Goal: Task Accomplishment & Management: Complete application form

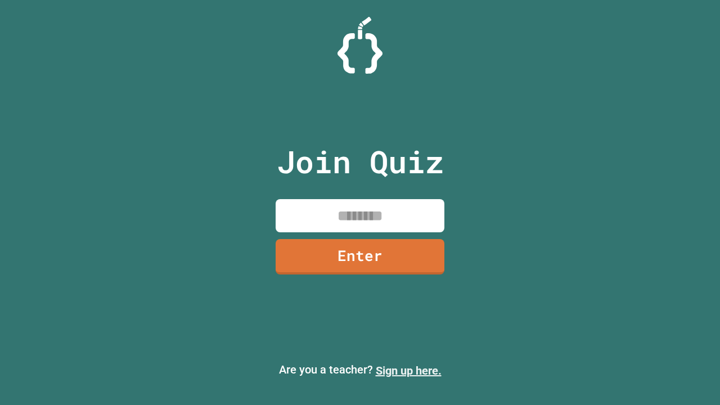
click at [408, 371] on link "Sign up here." at bounding box center [409, 371] width 66 height 14
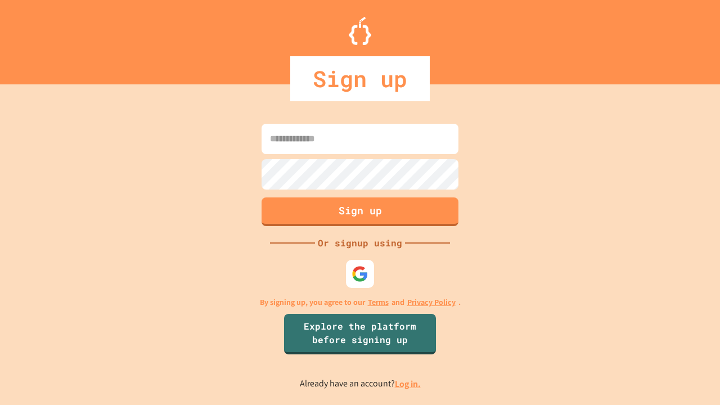
click at [408, 384] on link "Log in." at bounding box center [408, 384] width 26 height 12
